Goal: Transaction & Acquisition: Purchase product/service

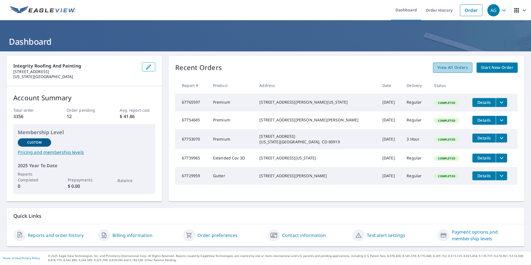
click at [449, 70] on span "View All Orders" at bounding box center [453, 67] width 31 height 7
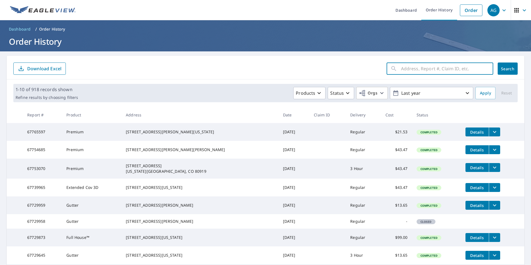
click at [410, 65] on input "text" at bounding box center [447, 69] width 92 height 16
paste input "[STREET_ADDRESS]"
type input "[STREET_ADDRESS]"
click at [410, 65] on input "[STREET_ADDRESS]" at bounding box center [442, 69] width 82 height 16
click button "Search" at bounding box center [508, 69] width 20 height 12
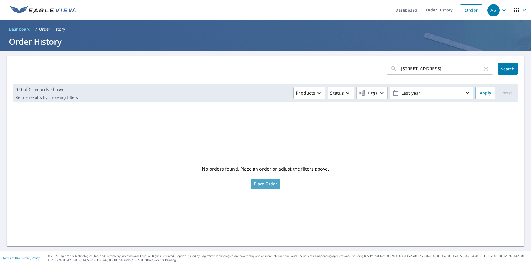
click at [260, 181] on link "Place Order" at bounding box center [265, 184] width 29 height 10
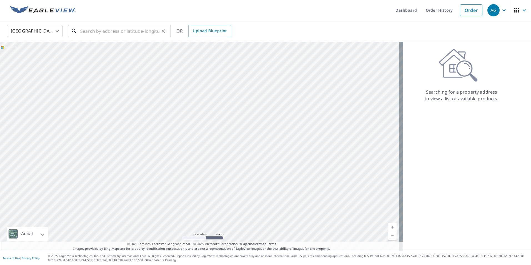
click at [139, 25] on input "text" at bounding box center [119, 31] width 79 height 16
paste input "[STREET_ADDRESS]"
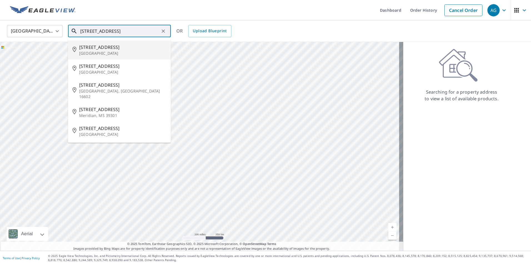
click at [108, 55] on p "[GEOGRAPHIC_DATA]" at bounding box center [122, 54] width 87 height 6
type input "[STREET_ADDRESS]"
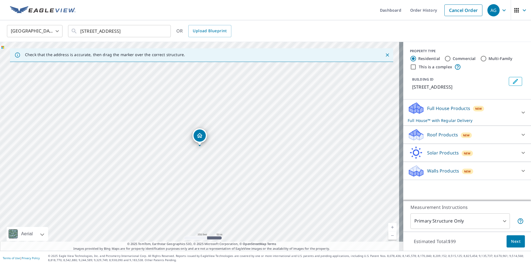
click at [444, 119] on p "Full House™ with Regular Delivery" at bounding box center [462, 121] width 109 height 6
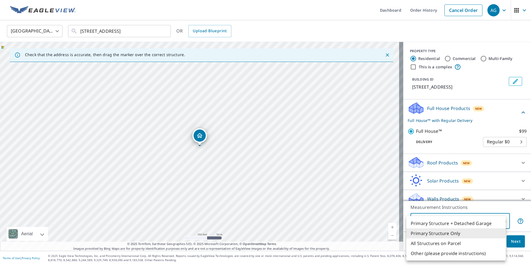
click at [442, 226] on body "AG AG Dashboard Order History Cancel Order AG [GEOGRAPHIC_DATA] US ​ [STREET_AD…" at bounding box center [265, 132] width 531 height 265
click at [438, 224] on li "Primary Structure + Detached Garage" at bounding box center [455, 223] width 99 height 10
type input "1"
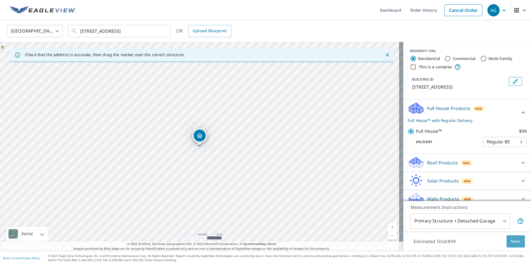
click at [511, 240] on span "Next" at bounding box center [515, 241] width 9 height 7
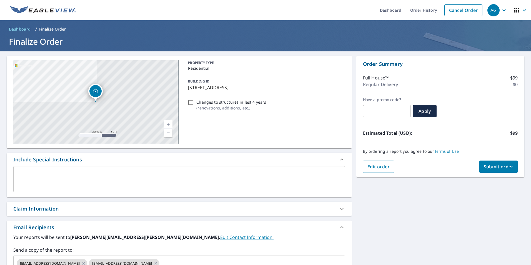
click at [494, 163] on button "Submit order" at bounding box center [499, 167] width 39 height 12
checkbox input "true"
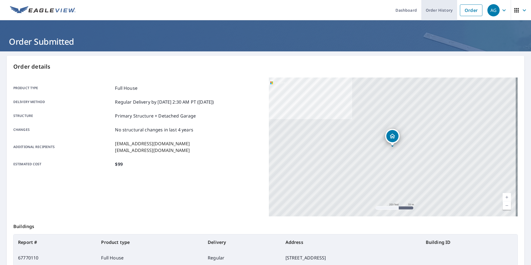
click at [423, 10] on link "Order History" at bounding box center [439, 10] width 36 height 20
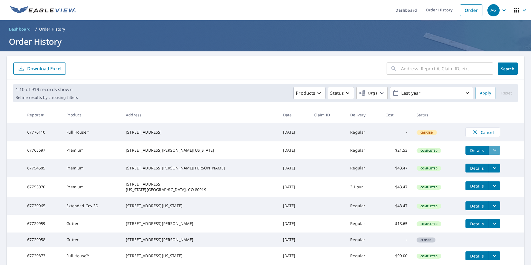
click at [493, 151] on icon "filesDropdownBtn-67765597" at bounding box center [494, 150] width 3 height 2
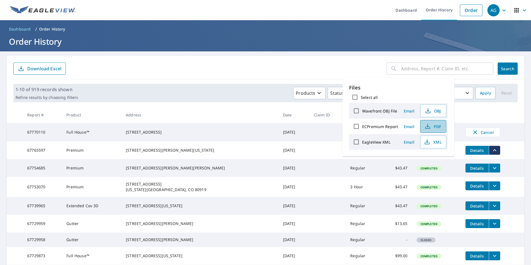
click at [434, 126] on span "PDF" at bounding box center [433, 126] width 18 height 7
